Goal: Information Seeking & Learning: Check status

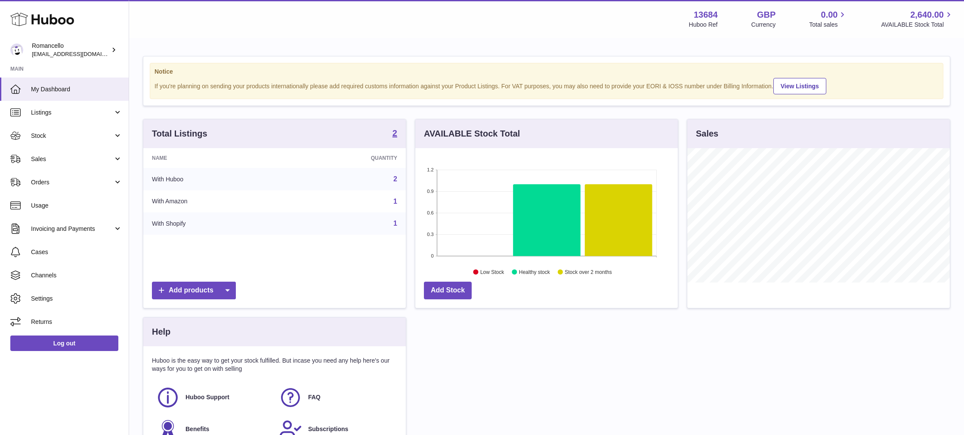
scroll to position [134, 263]
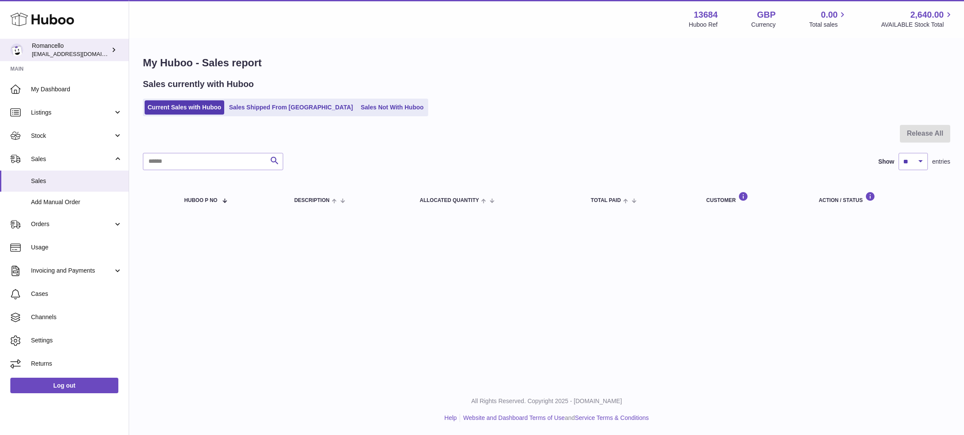
click at [53, 46] on div "Romancello [EMAIL_ADDRESS][DOMAIN_NAME]" at bounding box center [70, 50] width 77 height 16
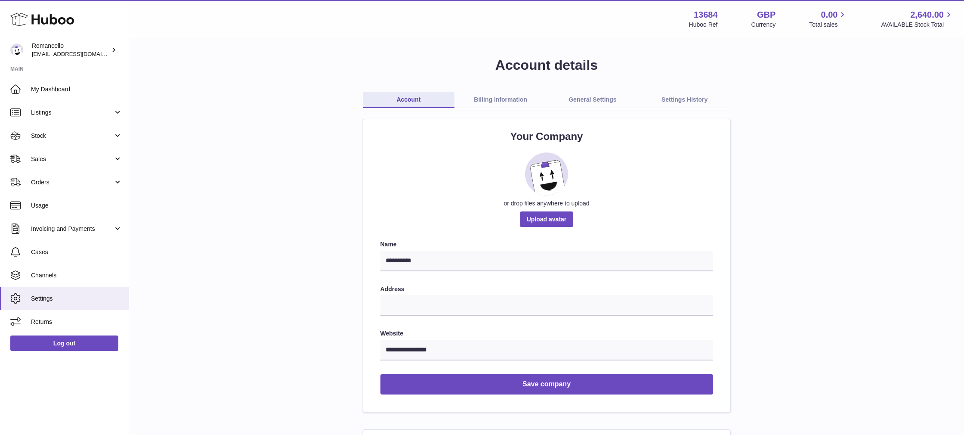
click at [709, 17] on strong "13684" at bounding box center [706, 15] width 24 height 12
copy strong "13684"
click at [71, 146] on link "Stock" at bounding box center [64, 135] width 129 height 23
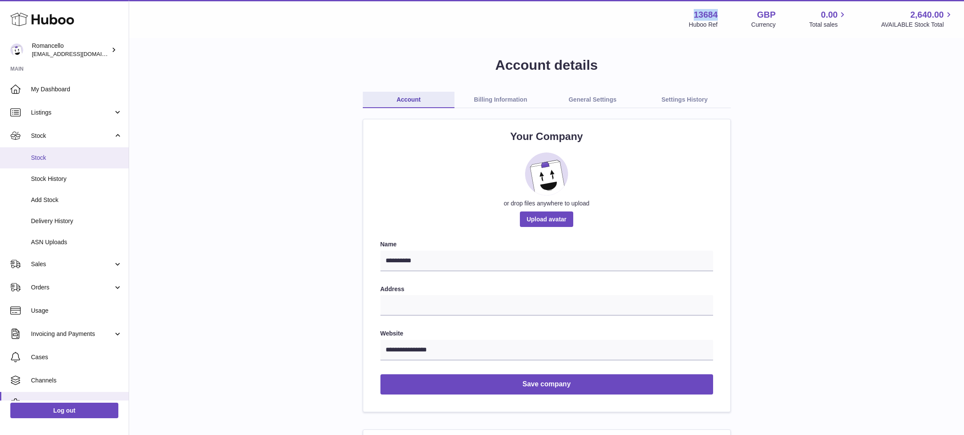
click at [79, 154] on span "Stock" at bounding box center [76, 158] width 91 height 8
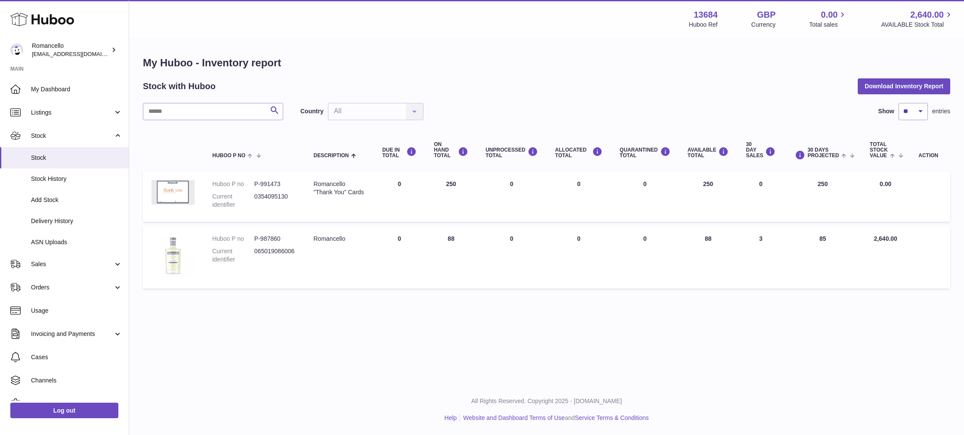
click at [173, 254] on img at bounding box center [173, 256] width 43 height 43
